Goal: Task Accomplishment & Management: Complete application form

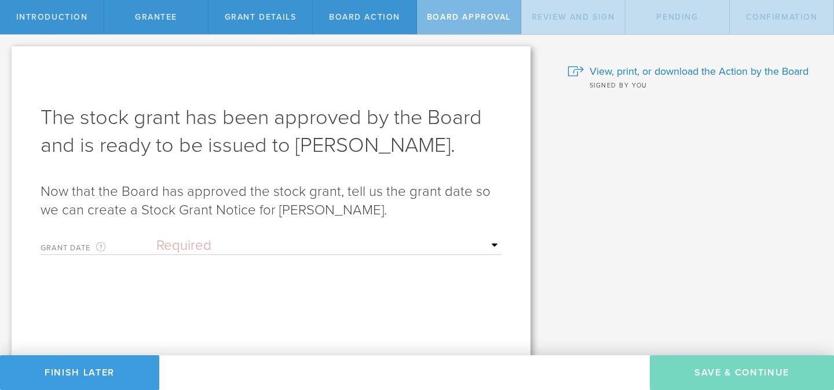
click at [232, 247] on select "Required Upon [PERSON_NAME]'s signature A specific date" at bounding box center [328, 245] width 345 height 17
select select "uponGranteeSignature"
click at [156, 237] on select "Required Upon [PERSON_NAME]'s signature A specific date" at bounding box center [328, 245] width 345 height 17
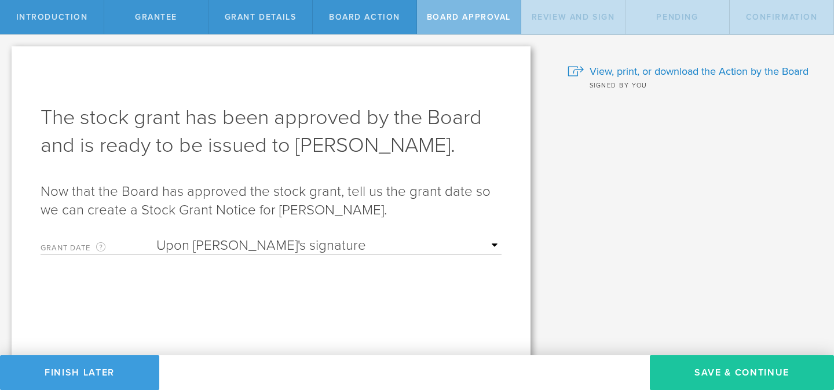
click at [758, 380] on button "Save & Continue" at bounding box center [742, 372] width 184 height 35
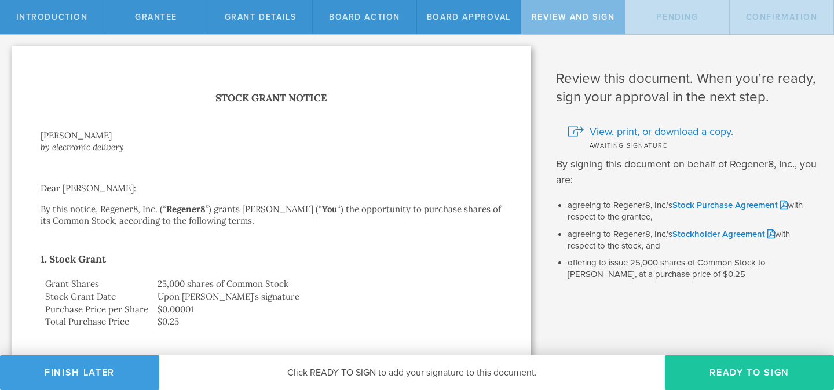
click at [754, 377] on button "Ready to Sign" at bounding box center [749, 372] width 169 height 35
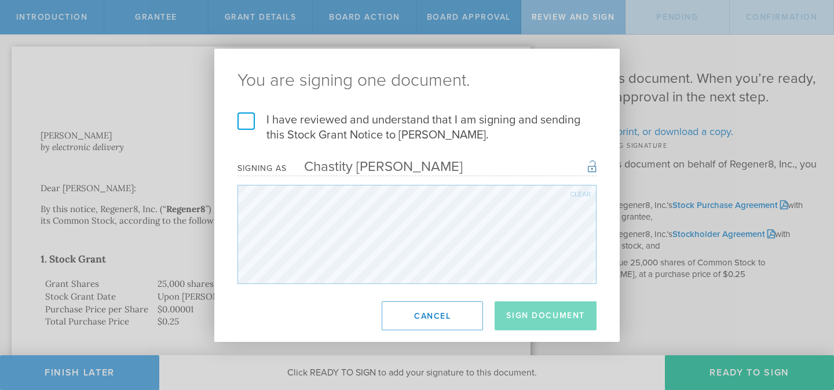
click at [246, 120] on label "I have reviewed and understand that I am signing and sending this Stock Grant N…" at bounding box center [417, 127] width 359 height 30
click at [0, 0] on input "I have reviewed and understand that I am signing and sending this Stock Grant N…" at bounding box center [0, 0] width 0 height 0
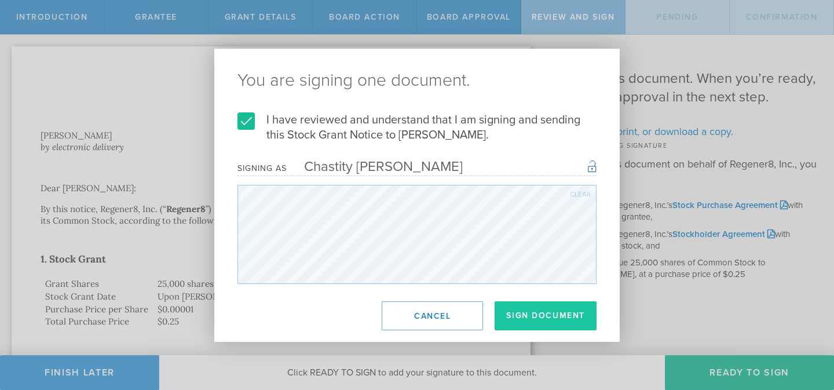
click at [538, 312] on button "Sign Document" at bounding box center [546, 315] width 102 height 29
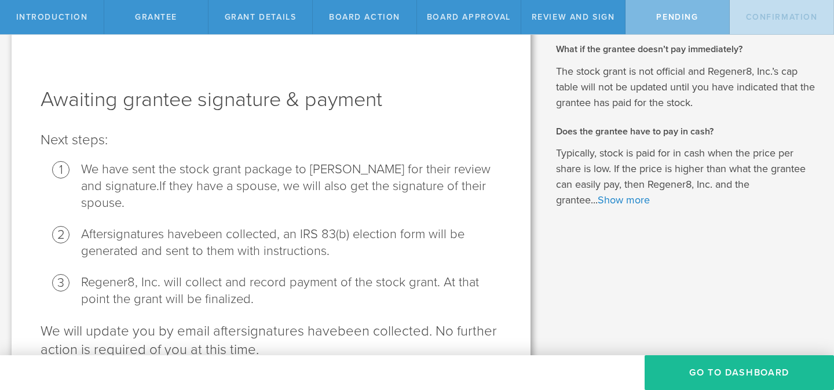
scroll to position [25, 0]
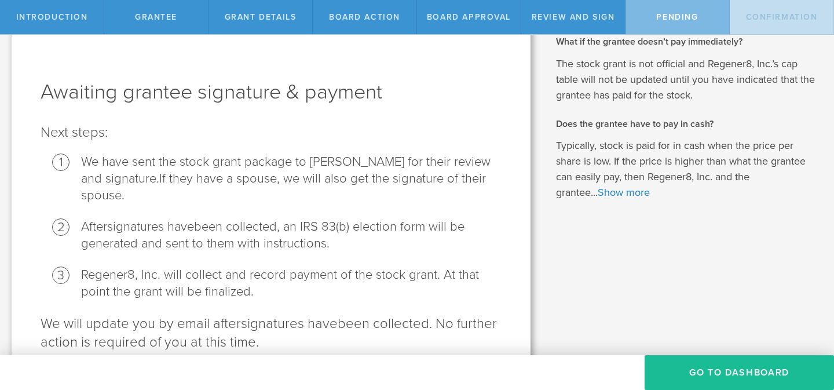
drag, startPoint x: 195, startPoint y: 191, endPoint x: 36, endPoint y: 87, distance: 189.7
click at [35, 87] on div "Awaiting grantee signature & payment Next steps: We have sent the stock grant p…" at bounding box center [271, 214] width 519 height 386
copy div "Awaiting grantee signature & payment Next steps: We have sent the stock grant p…"
